Goal: Information Seeking & Learning: Learn about a topic

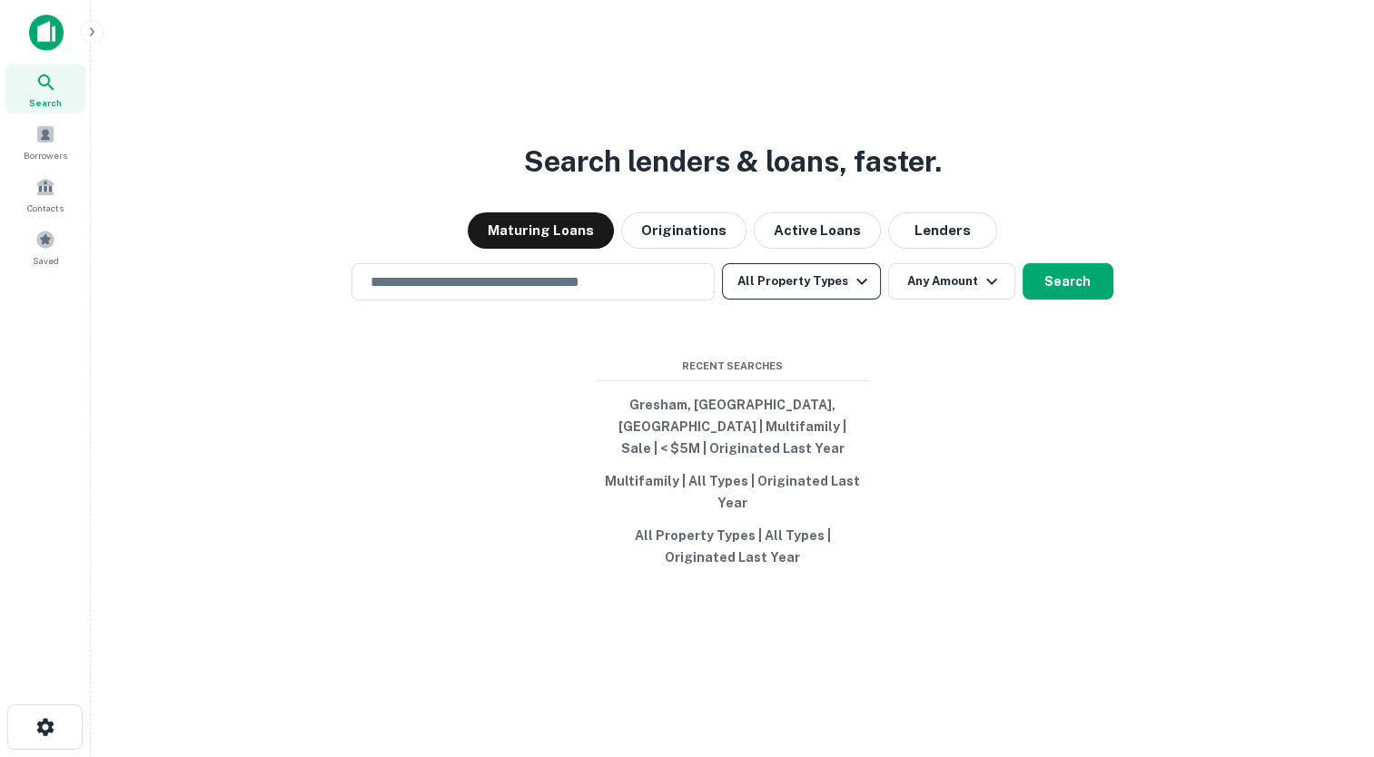
click at [796, 300] on button "All Property Types" at bounding box center [801, 281] width 158 height 36
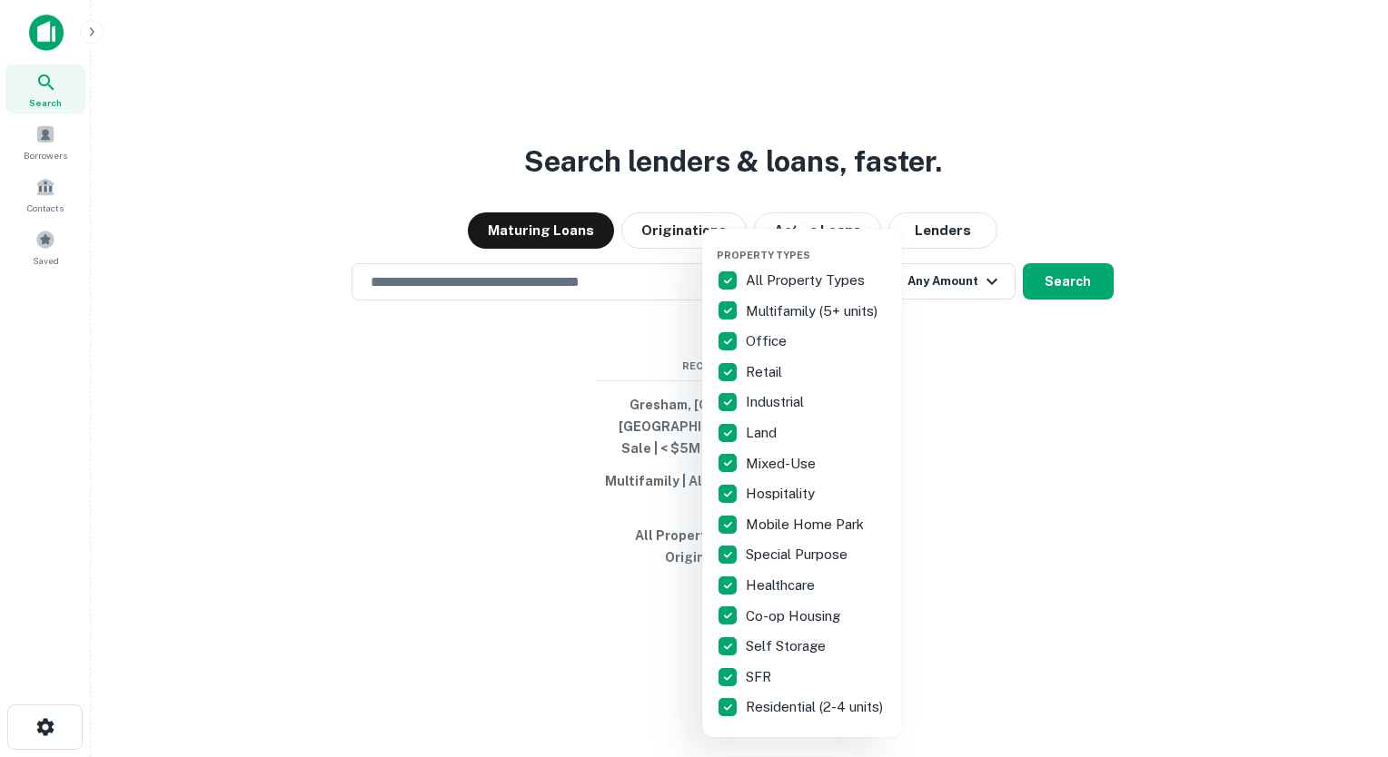
click at [491, 288] on div at bounding box center [694, 378] width 1388 height 757
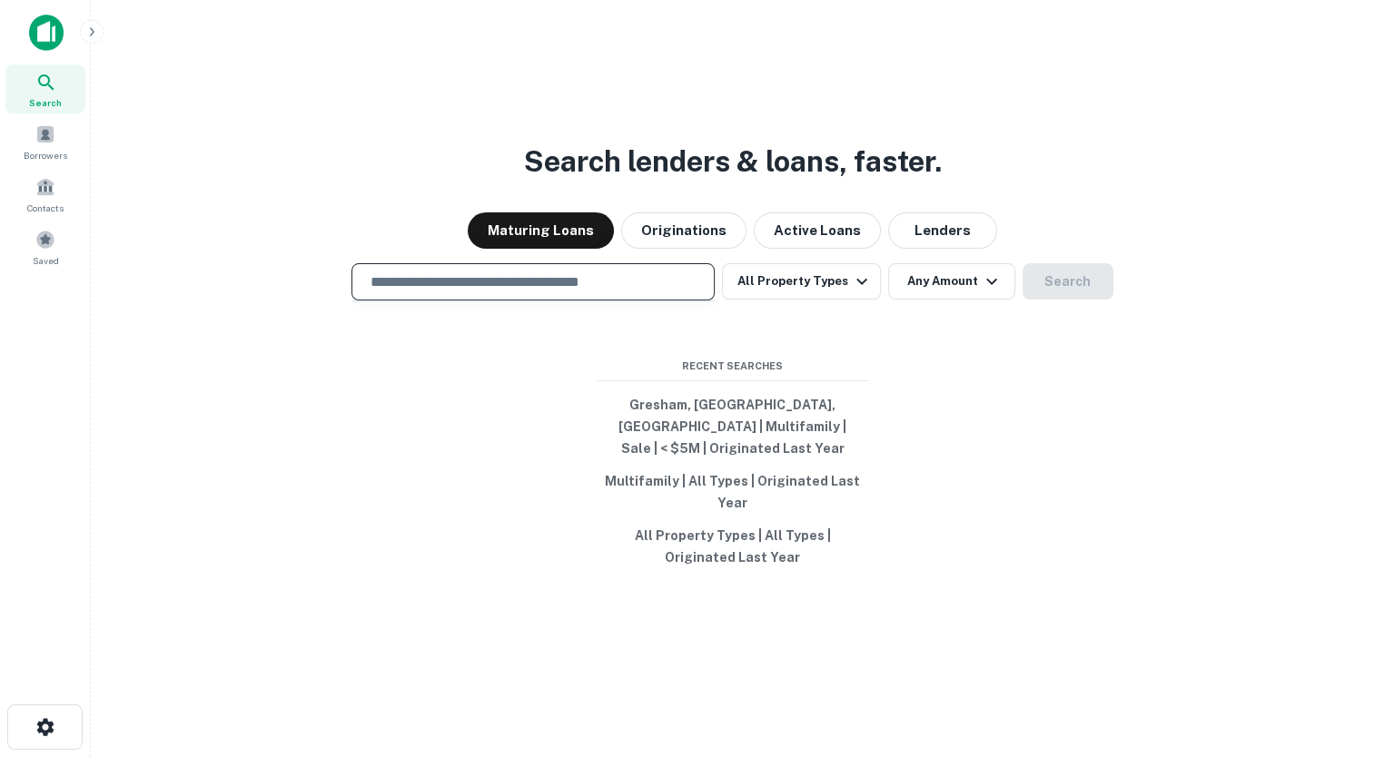
click at [491, 288] on input "text" at bounding box center [533, 282] width 347 height 21
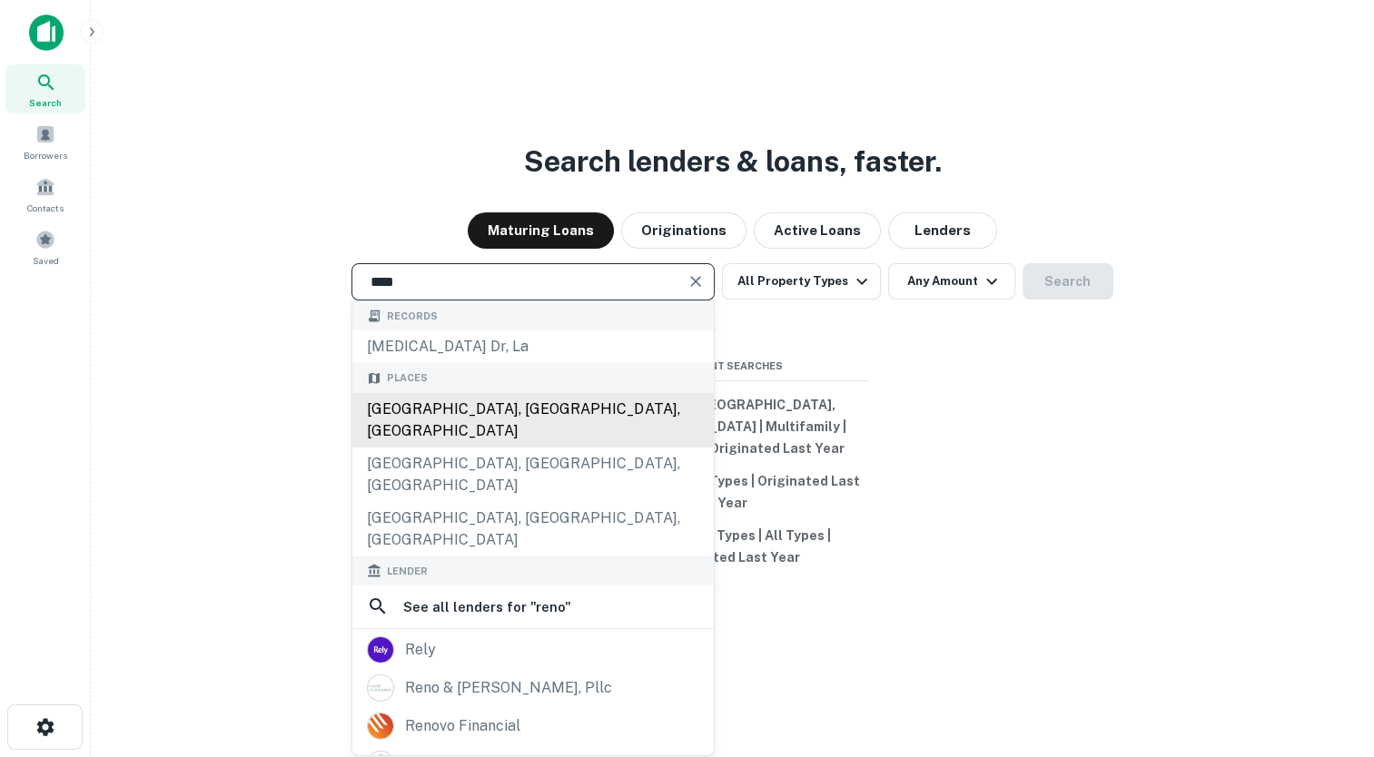
click at [443, 420] on div "[GEOGRAPHIC_DATA], [GEOGRAPHIC_DATA], [GEOGRAPHIC_DATA]" at bounding box center [532, 420] width 361 height 54
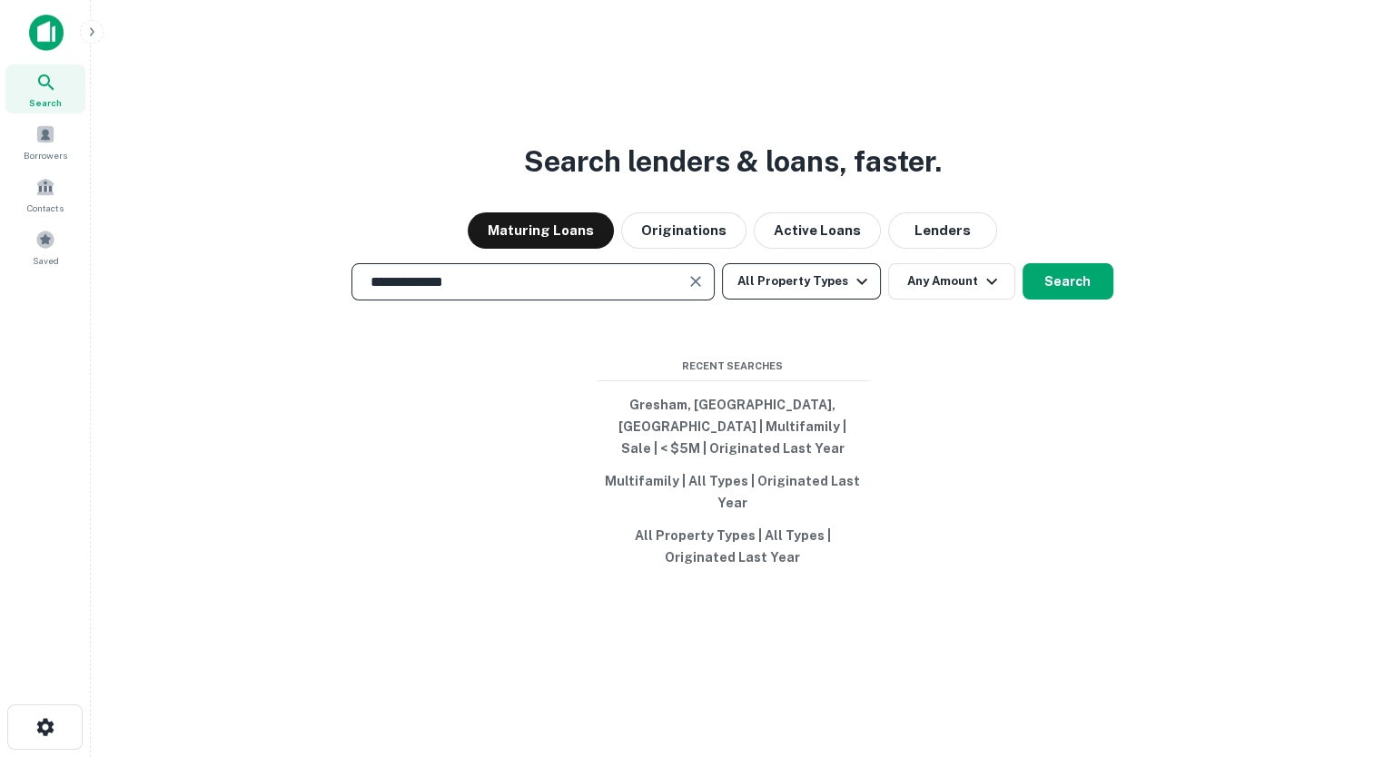
type input "**********"
click at [857, 282] on icon "button" at bounding box center [862, 282] width 22 height 22
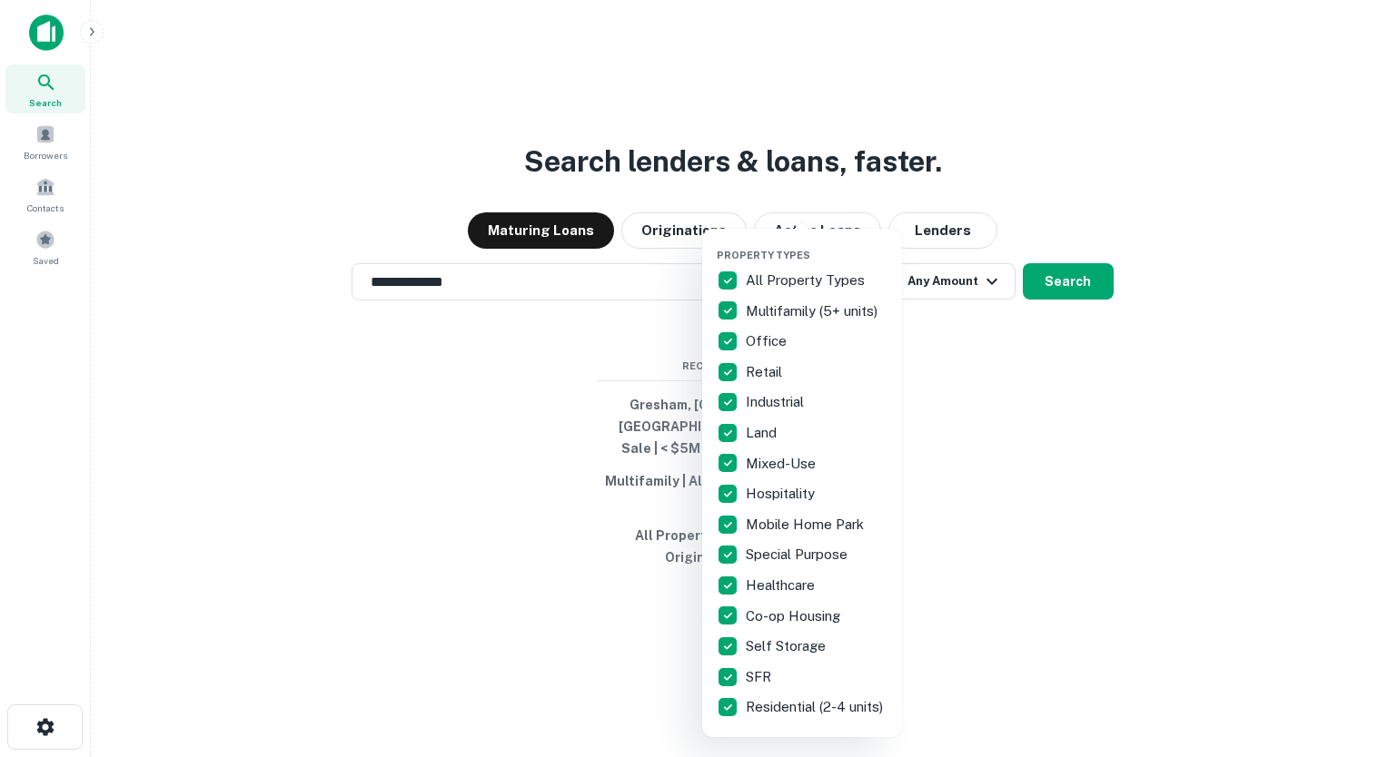
click at [779, 283] on p "All Property Types" at bounding box center [807, 281] width 123 height 22
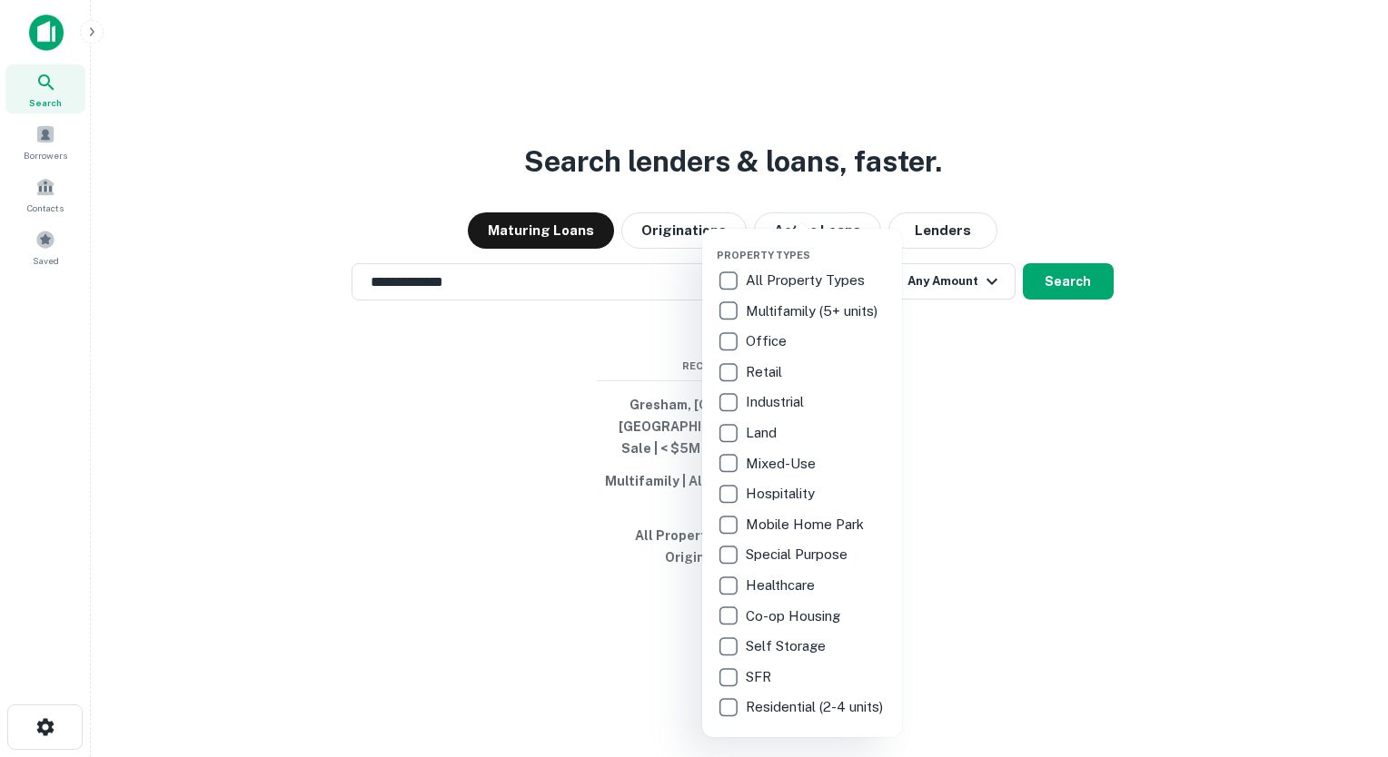
click at [807, 309] on p "Multifamily (5+ units)" at bounding box center [813, 312] width 135 height 22
click at [975, 374] on div at bounding box center [694, 378] width 1388 height 757
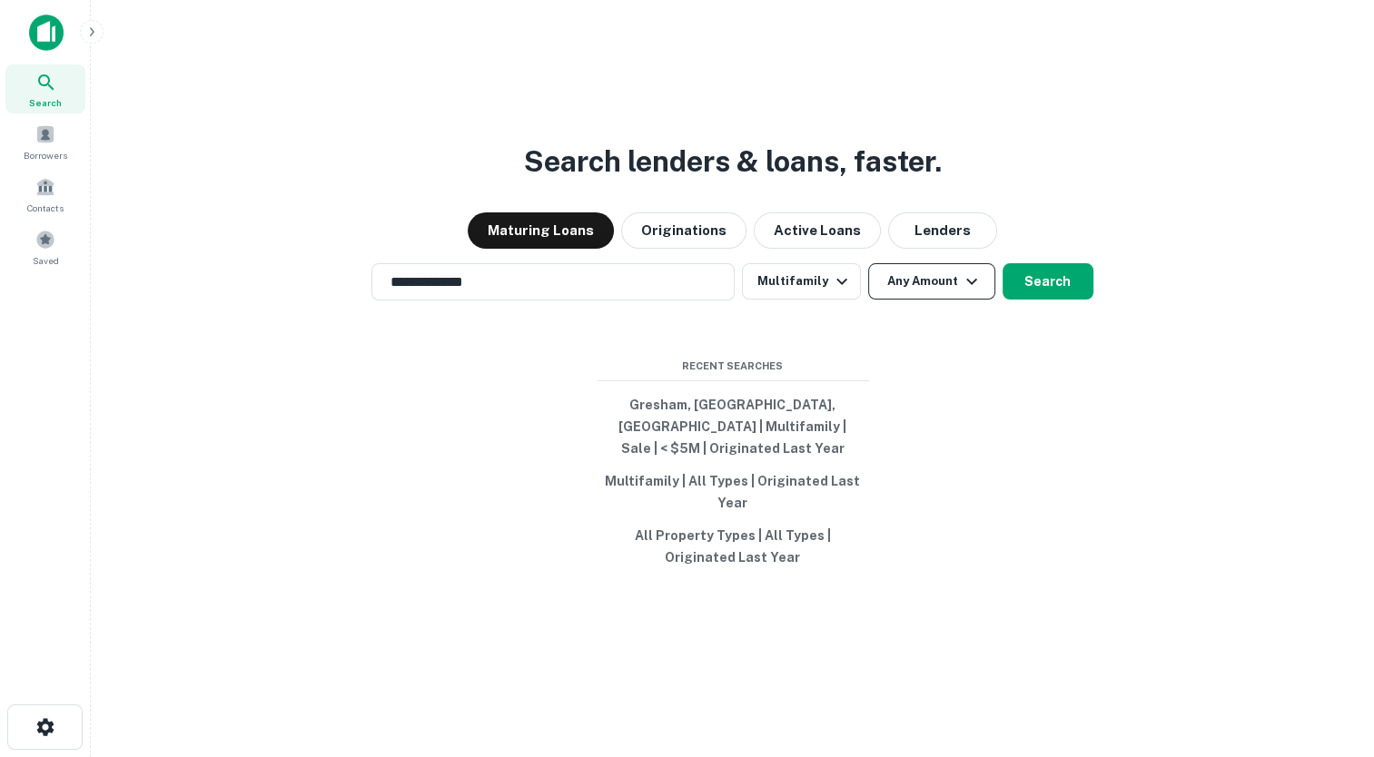
click at [985, 289] on button "Any Amount" at bounding box center [931, 281] width 127 height 36
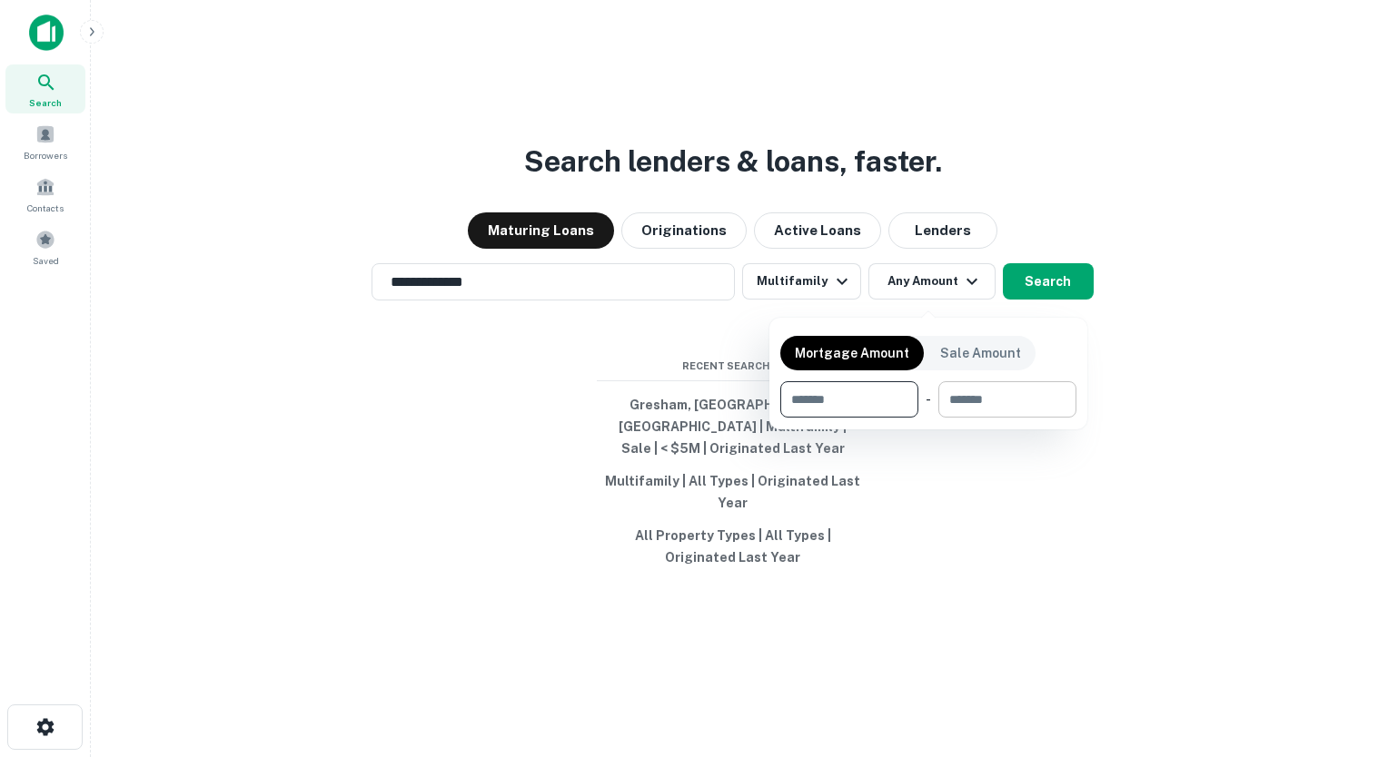
click at [966, 409] on input "number" at bounding box center [1000, 399] width 125 height 36
type input "********"
click at [1149, 299] on div at bounding box center [694, 378] width 1388 height 757
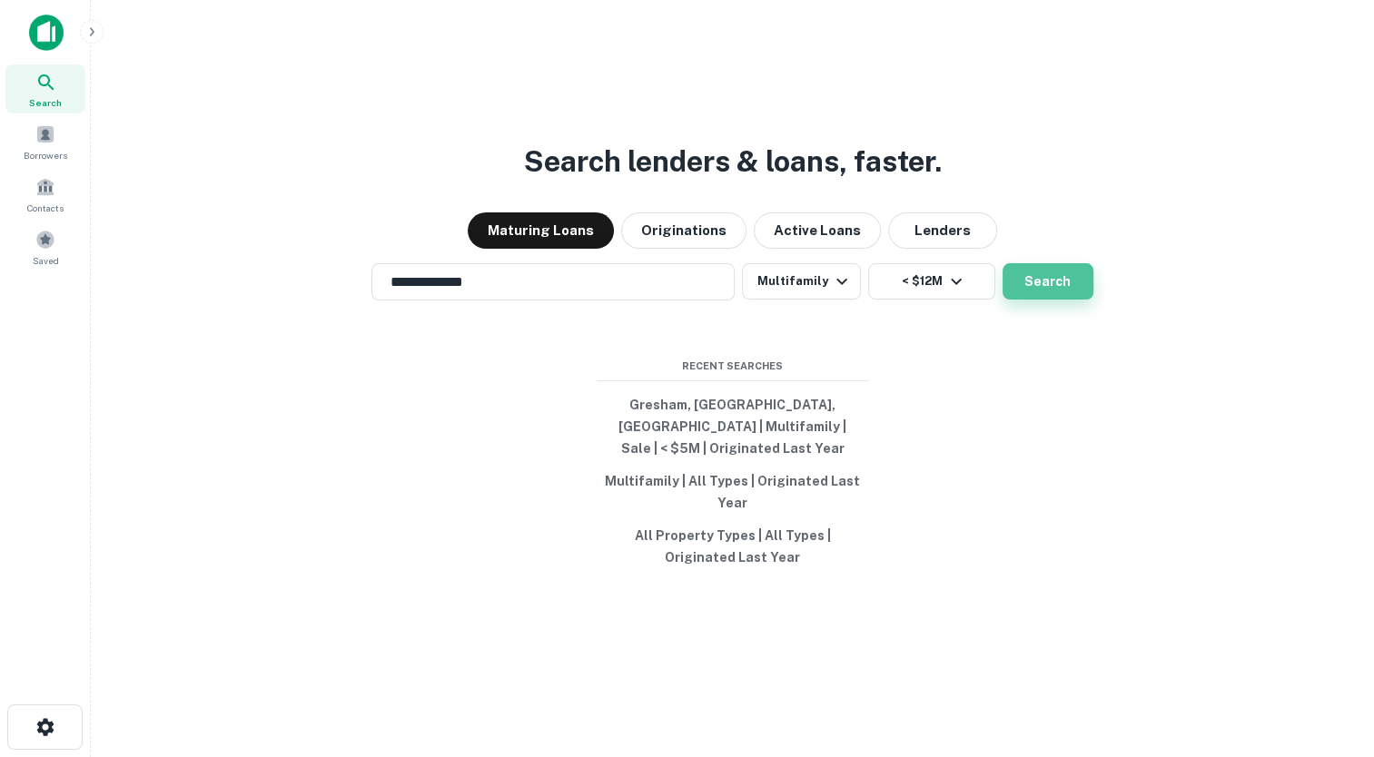
click at [1032, 292] on button "Search" at bounding box center [1048, 281] width 91 height 36
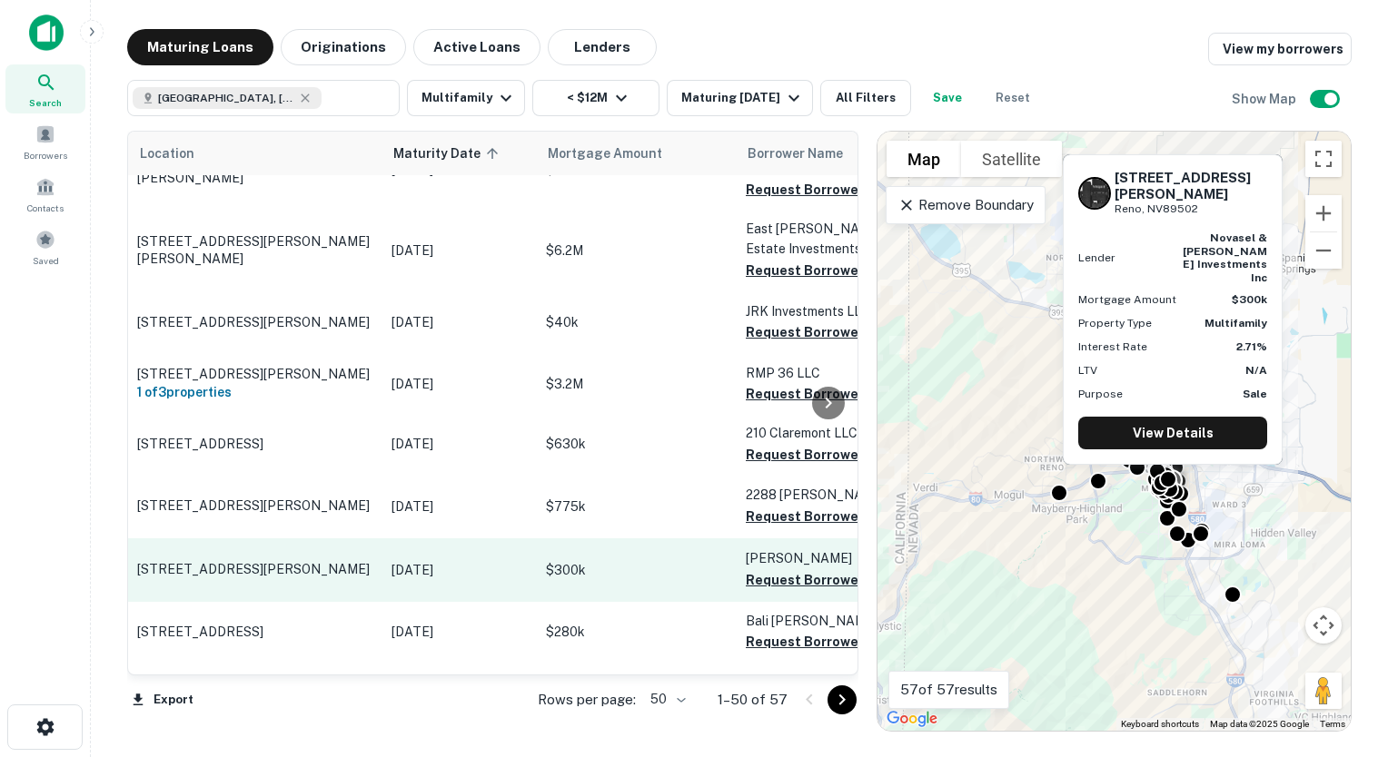
scroll to position [1090, 0]
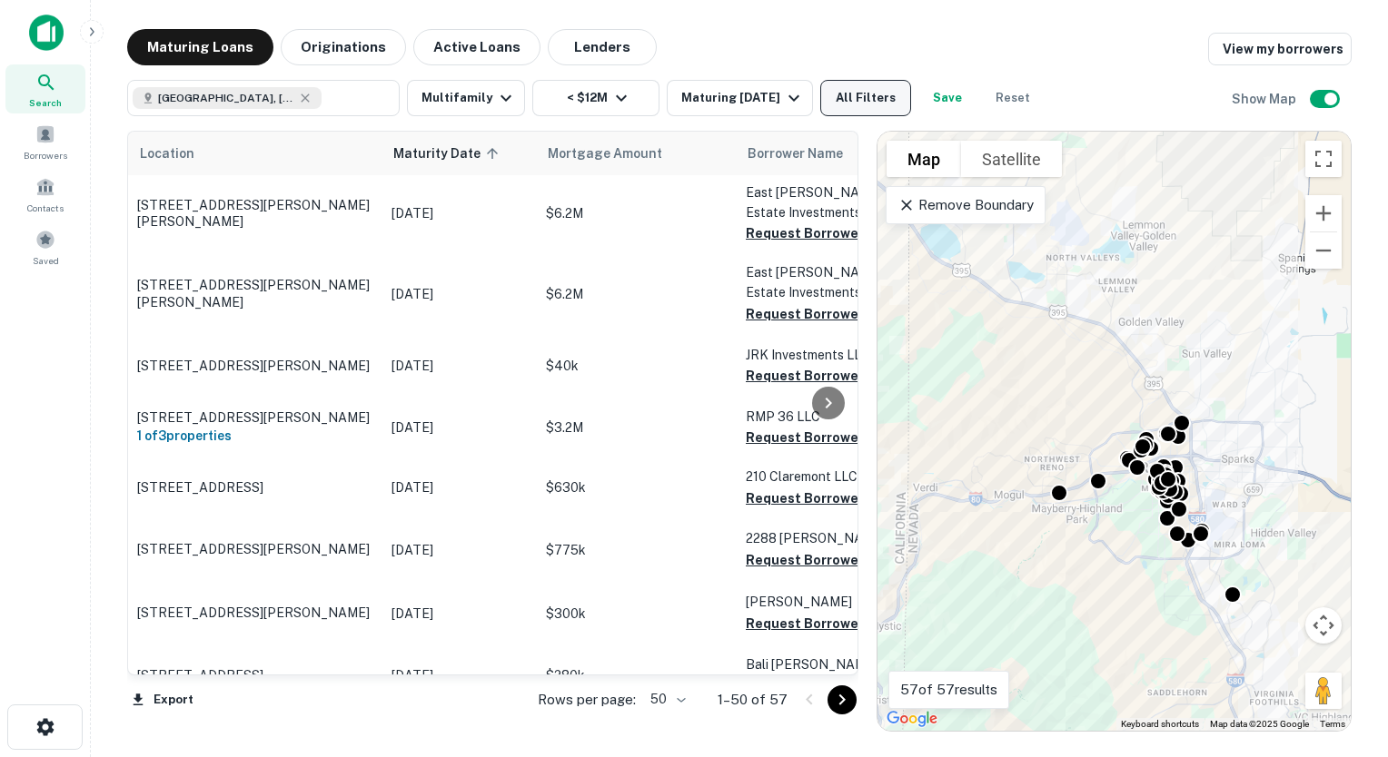
click at [872, 98] on button "All Filters" at bounding box center [865, 98] width 91 height 36
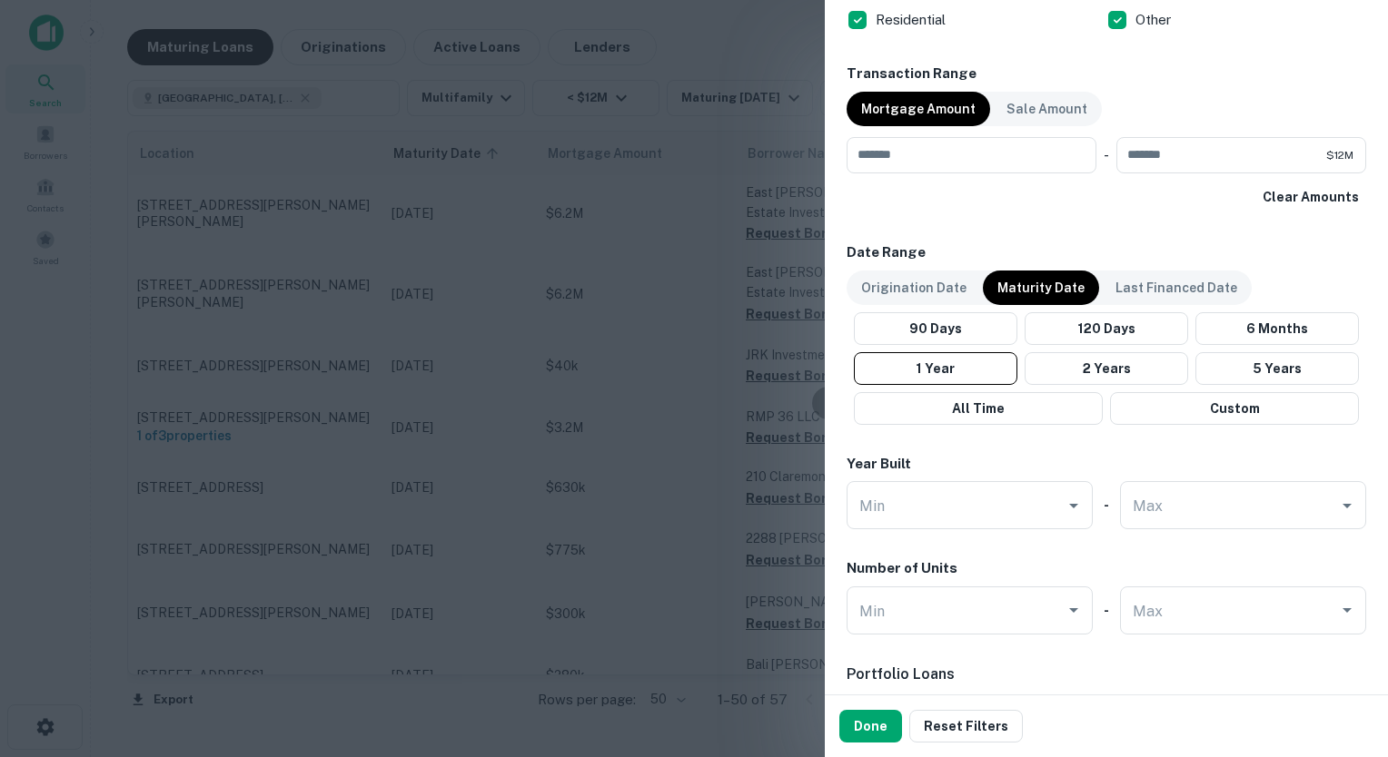
scroll to position [908, 0]
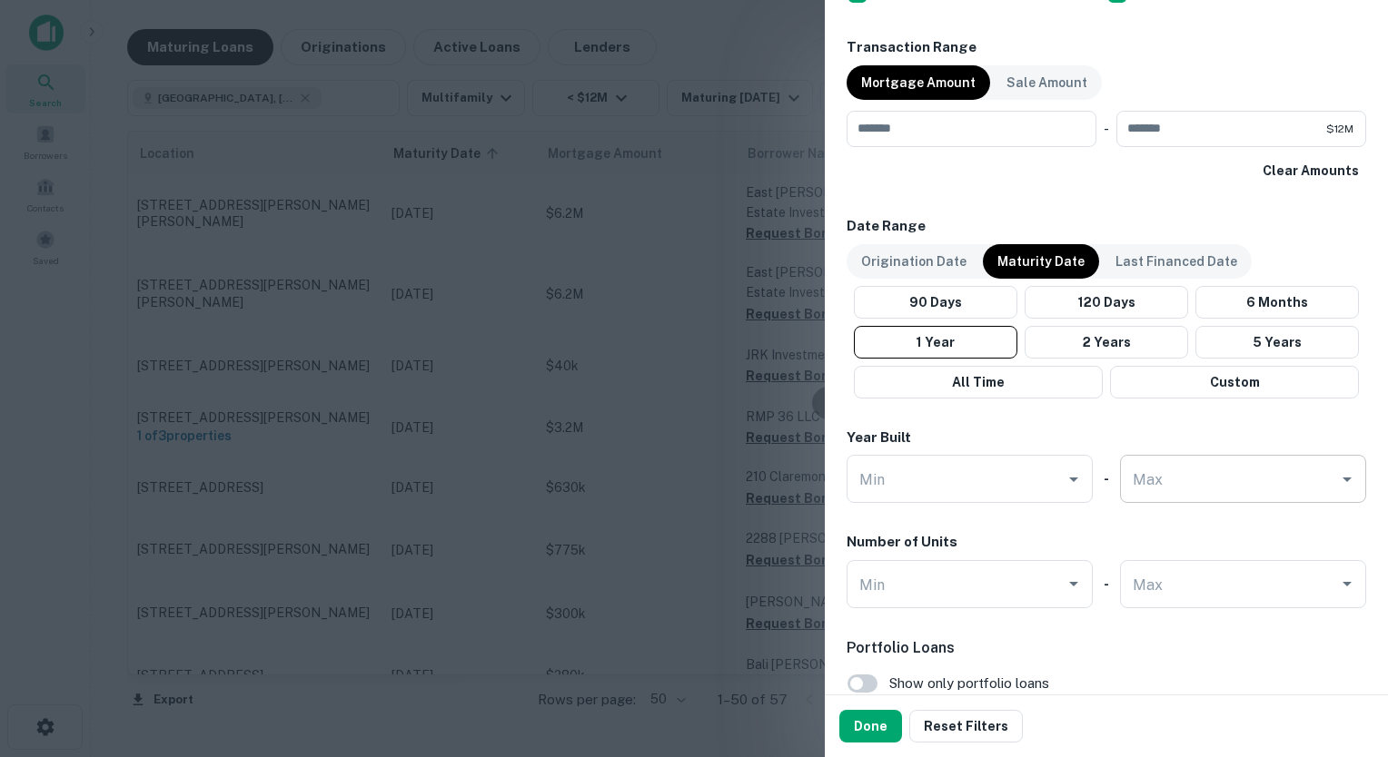
click at [1232, 458] on div "Max" at bounding box center [1243, 479] width 246 height 48
click at [1155, 536] on li "2010" at bounding box center [1233, 524] width 224 height 33
click at [1177, 563] on div "Max" at bounding box center [1243, 584] width 246 height 48
type input "****"
type input "**"
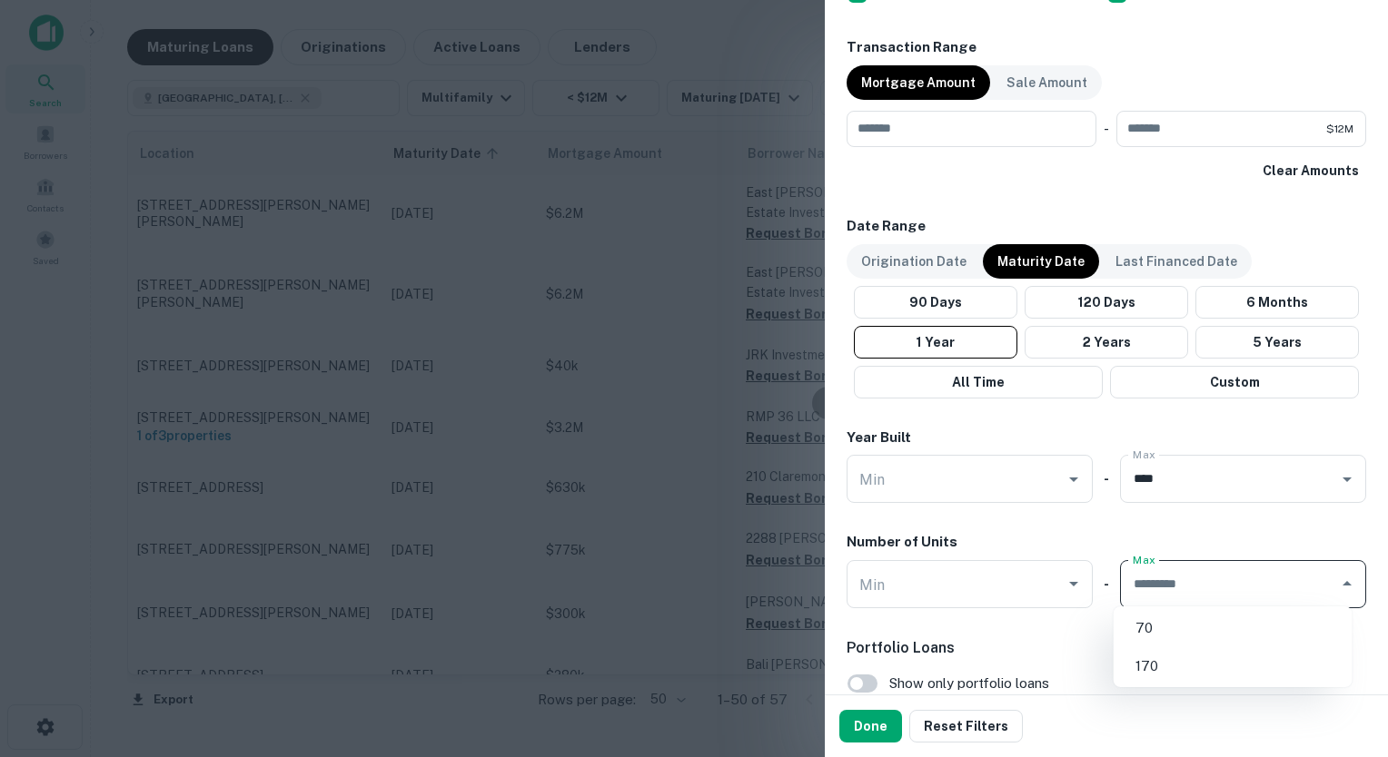
click at [1148, 592] on input "Max" at bounding box center [1229, 585] width 203 height 32
click at [1163, 630] on li "70" at bounding box center [1233, 628] width 224 height 33
type input "**"
click at [1090, 638] on h6 "Portfolio Loans" at bounding box center [1106, 649] width 520 height 22
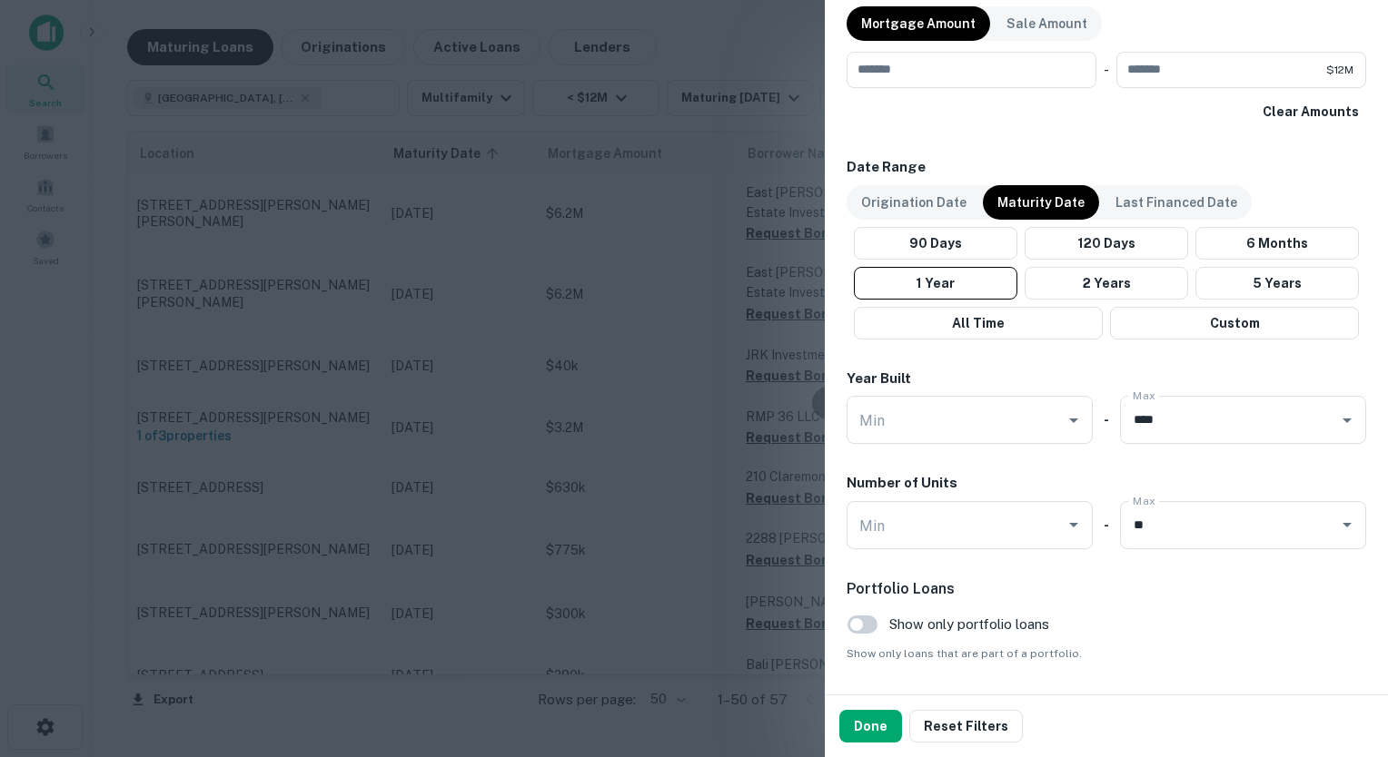
scroll to position [1019, 0]
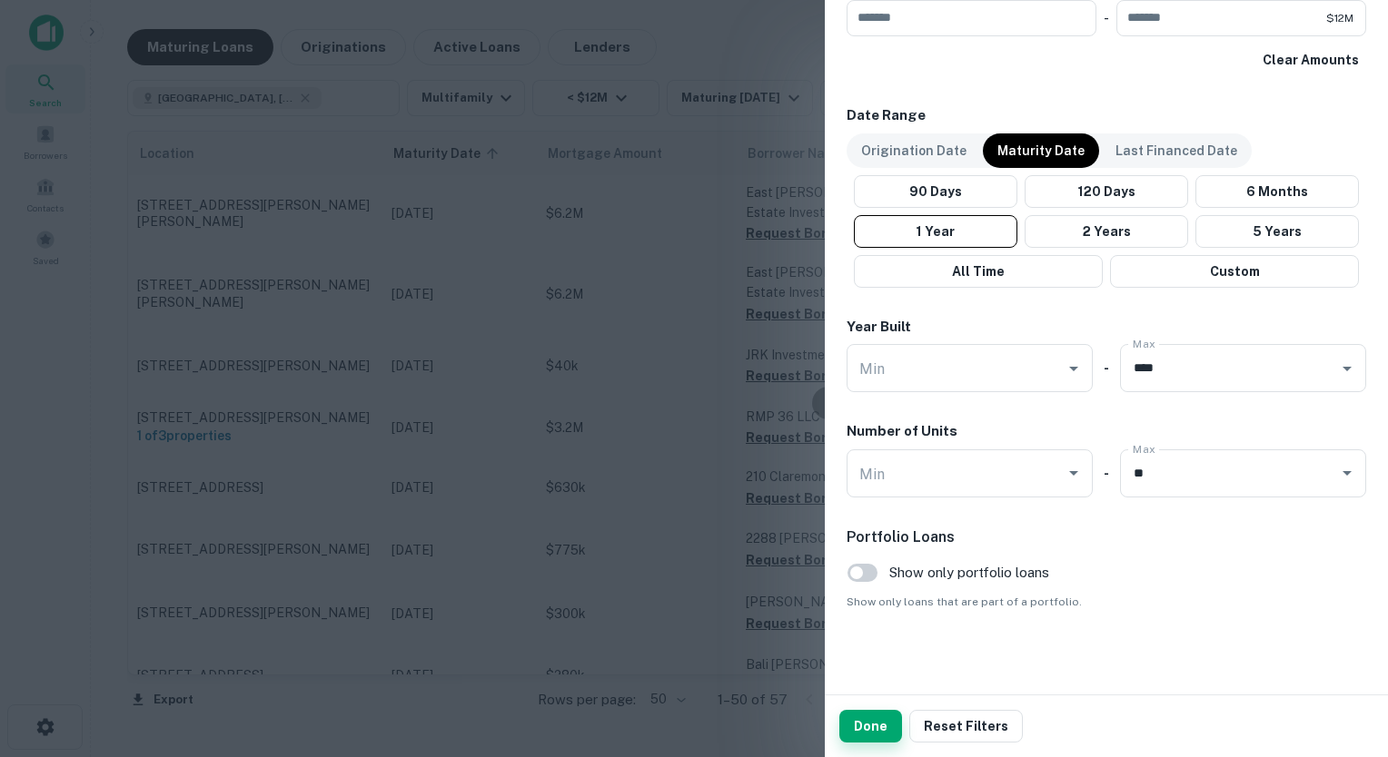
click at [877, 731] on button "Done" at bounding box center [870, 726] width 63 height 33
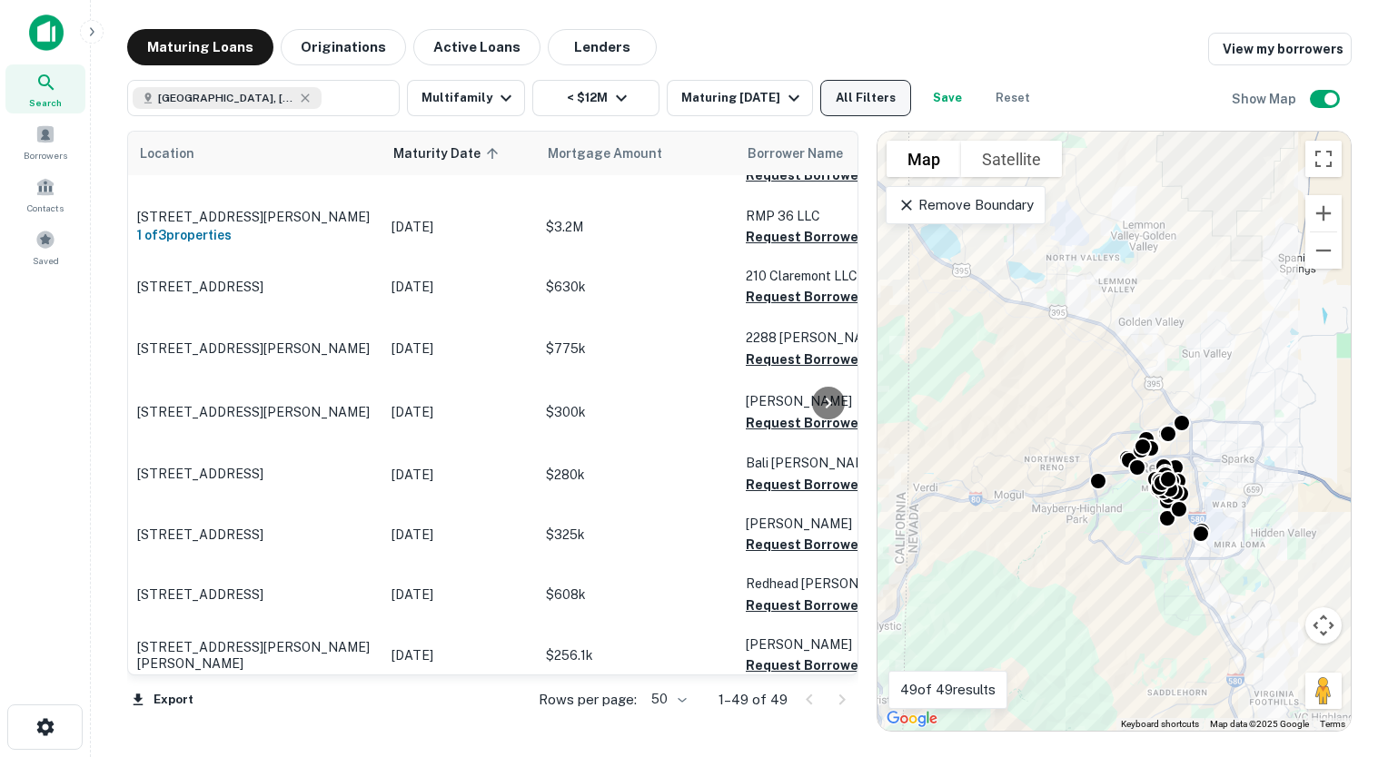
click at [841, 91] on button "All Filters" at bounding box center [865, 98] width 91 height 36
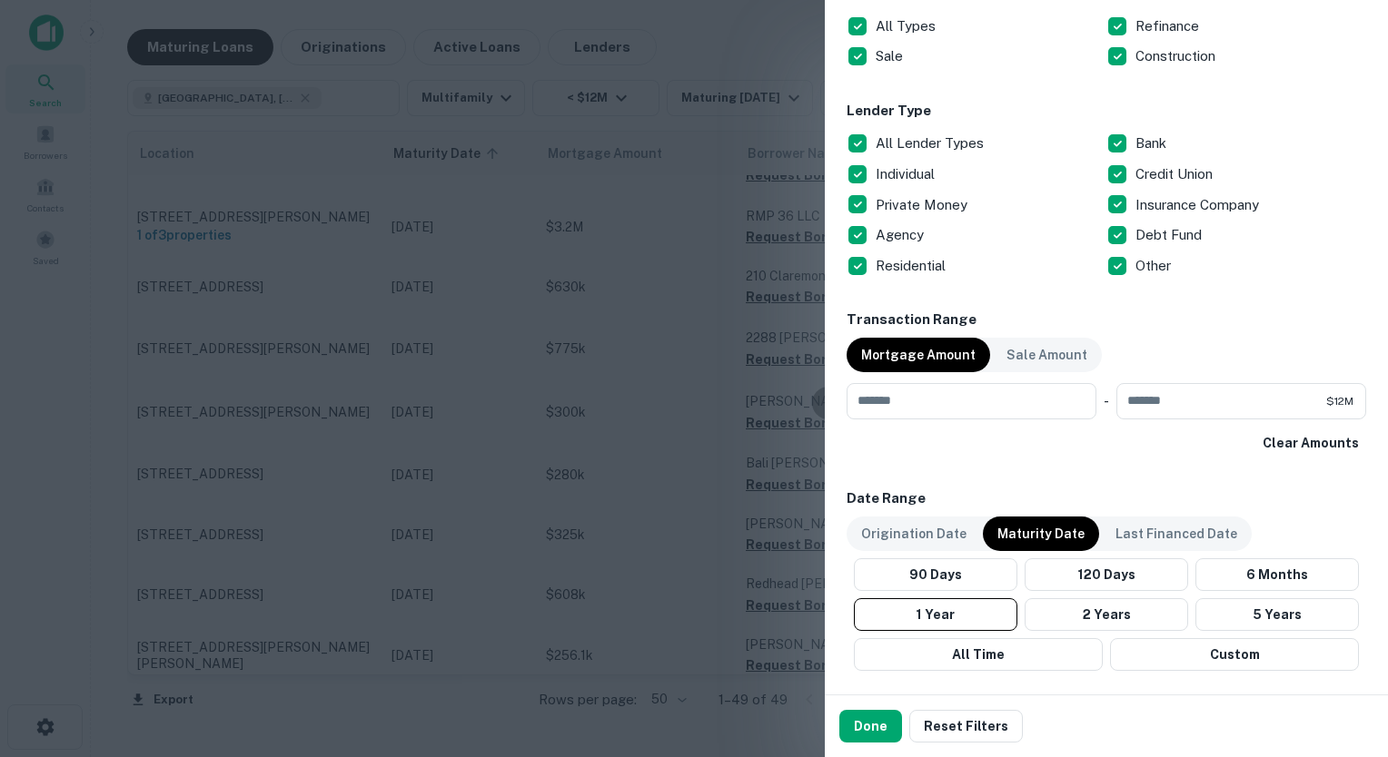
scroll to position [1019, 0]
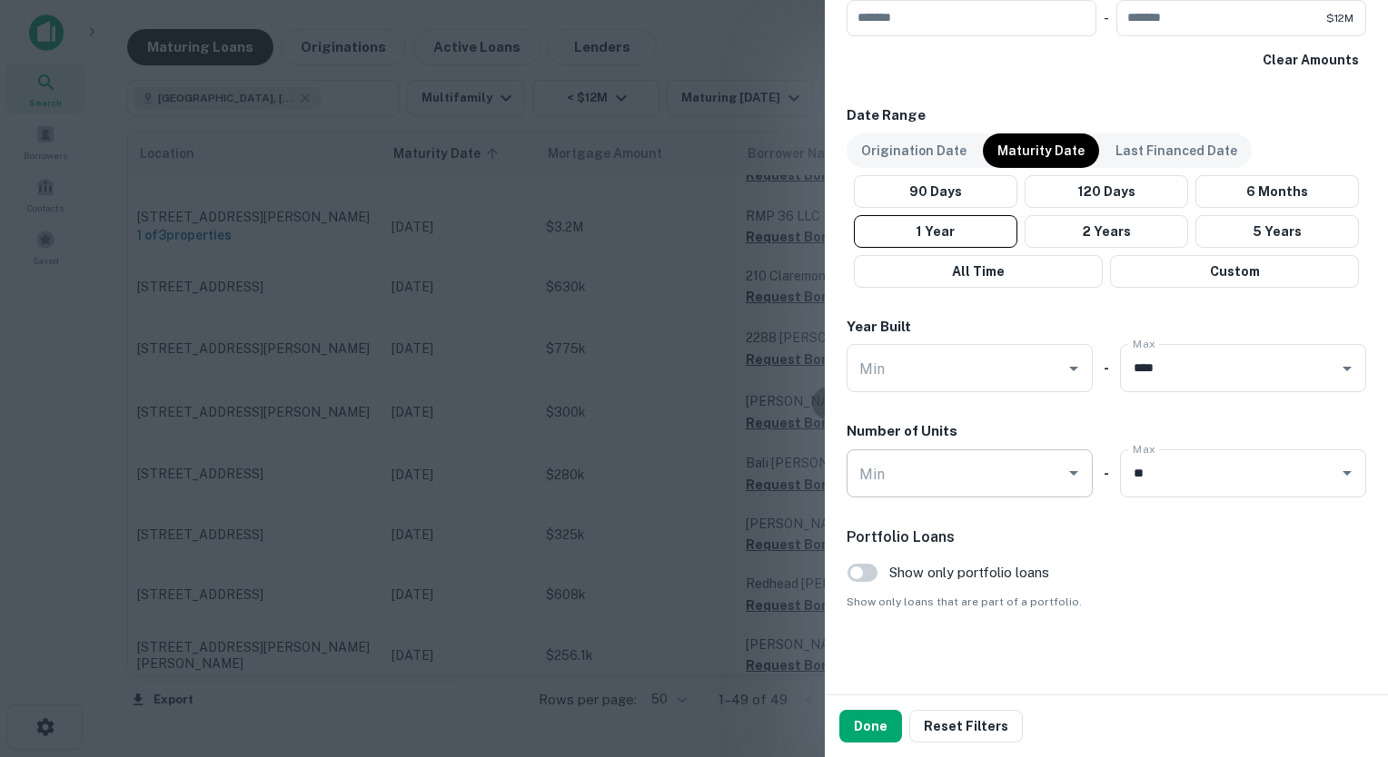
click at [935, 464] on input "Min" at bounding box center [956, 474] width 203 height 32
click at [945, 520] on li "15" at bounding box center [966, 517] width 224 height 33
type input "**"
click at [860, 736] on button "Done" at bounding box center [870, 726] width 63 height 33
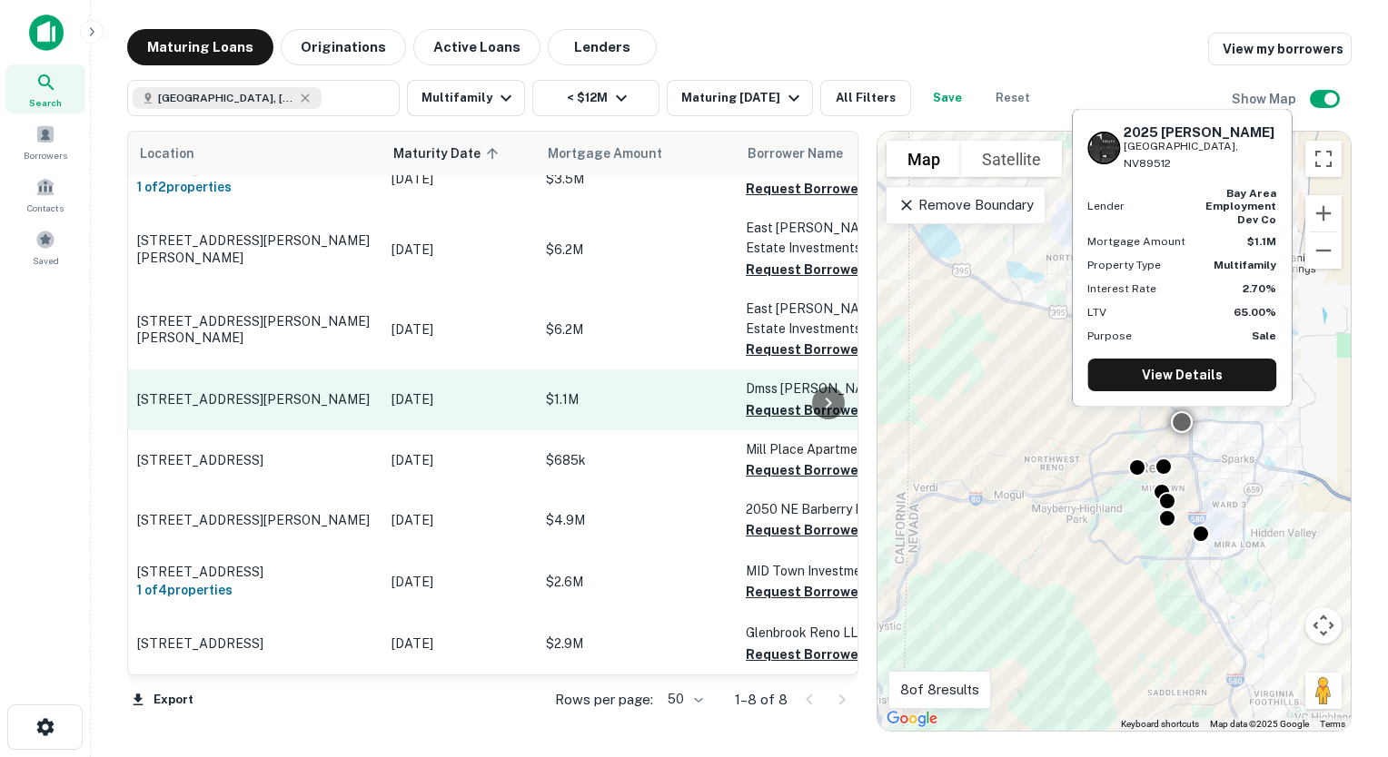
scroll to position [38, 0]
